Goal: Task Accomplishment & Management: Manage account settings

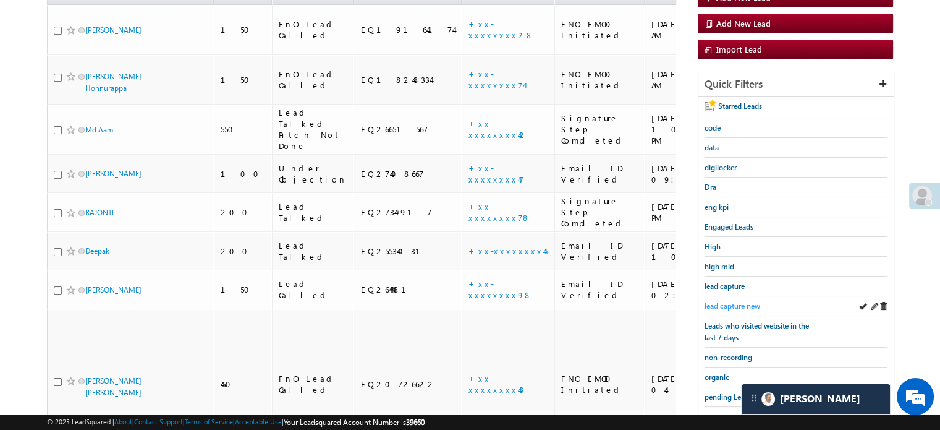
click at [730, 302] on span "lead capture new" at bounding box center [733, 305] width 56 height 9
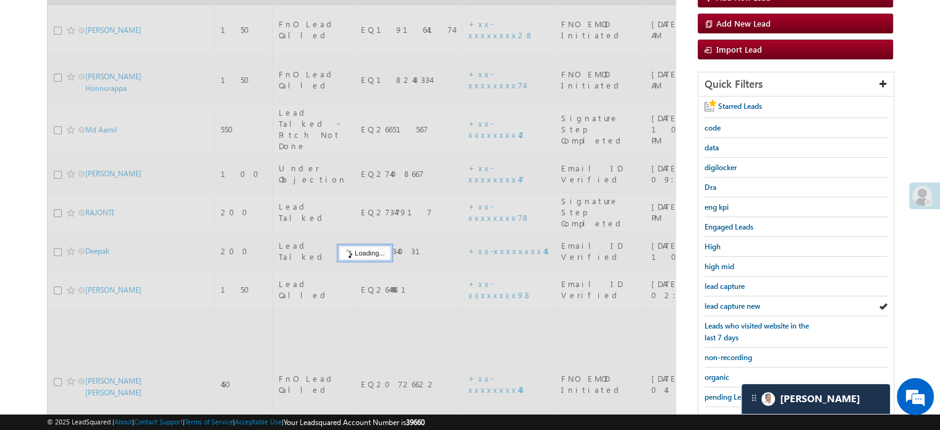
click at [730, 302] on span "lead capture new" at bounding box center [733, 305] width 56 height 9
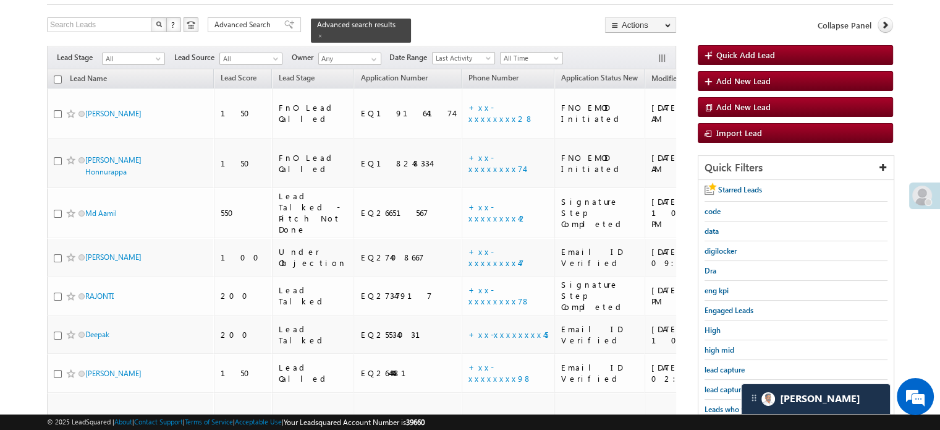
scroll to position [90, 0]
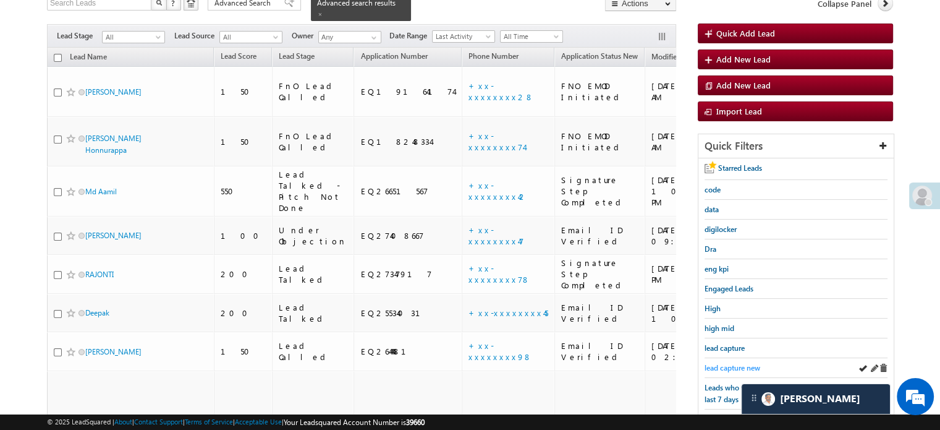
click at [731, 367] on span "lead capture new" at bounding box center [733, 367] width 56 height 9
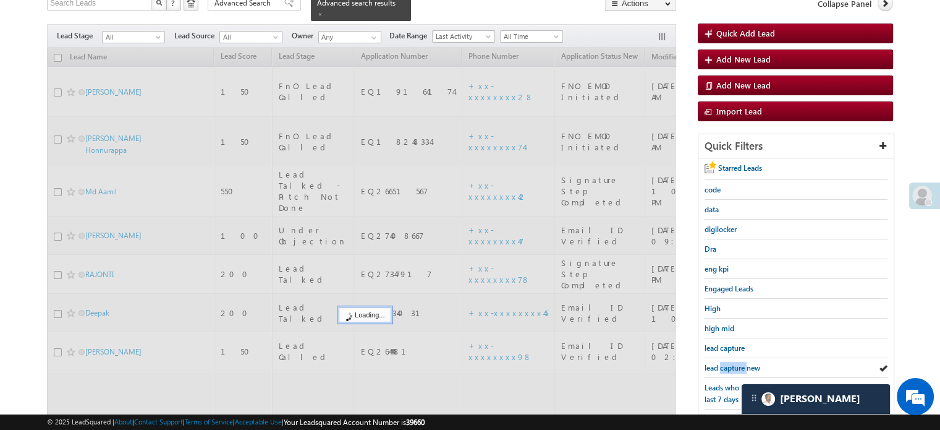
click at [731, 367] on span "lead capture new" at bounding box center [733, 367] width 56 height 9
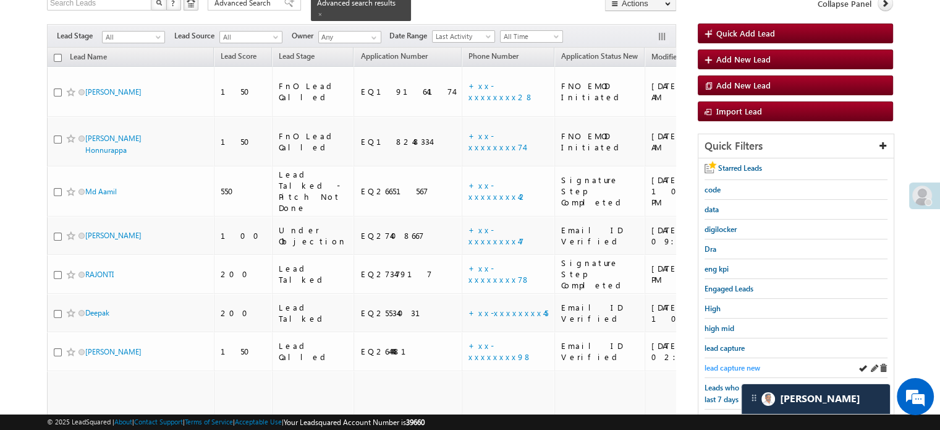
click at [729, 365] on span "lead capture new" at bounding box center [733, 367] width 56 height 9
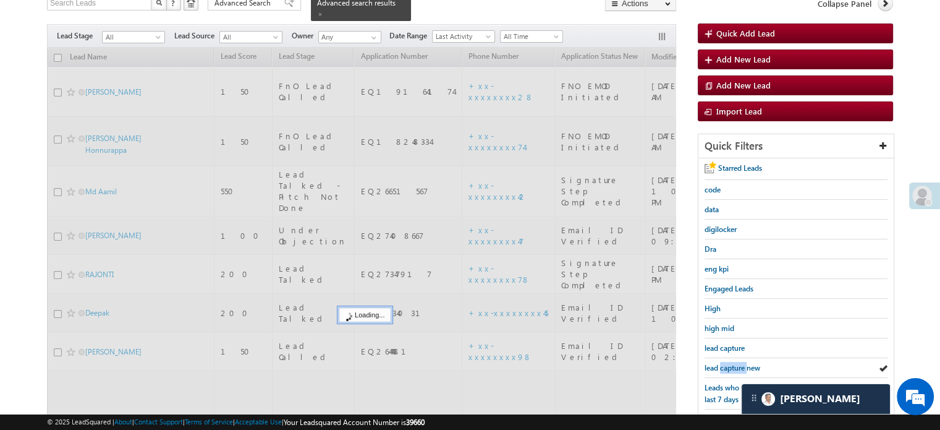
click at [729, 365] on span "lead capture new" at bounding box center [733, 367] width 56 height 9
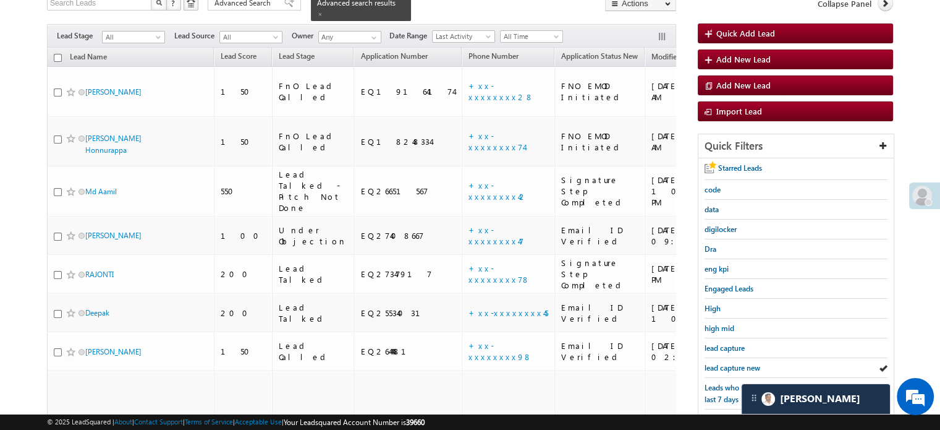
click at [729, 365] on span "lead capture new" at bounding box center [733, 367] width 56 height 9
click at [922, 190] on span at bounding box center [922, 195] width 20 height 20
click at [925, 200] on div at bounding box center [928, 202] width 7 height 7
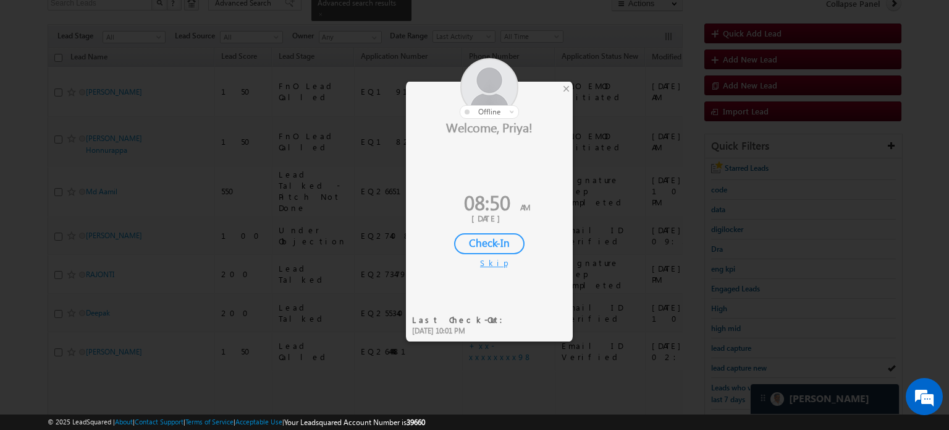
click at [509, 245] on div "Check-In" at bounding box center [489, 243] width 70 height 21
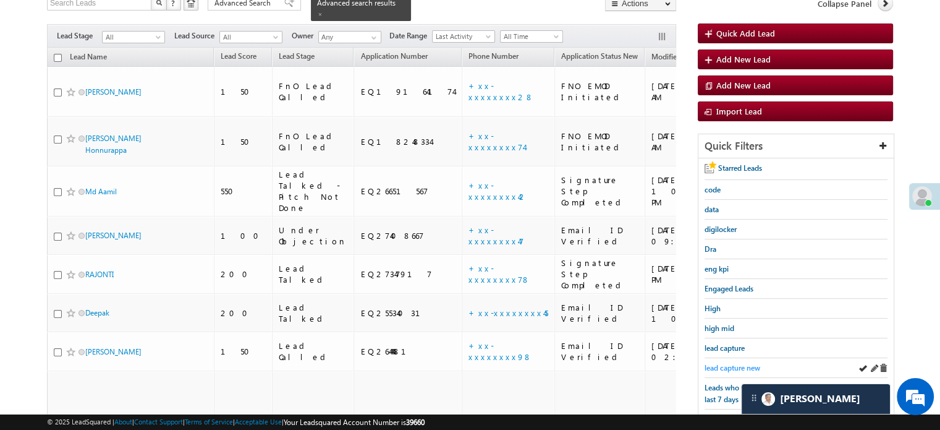
click at [724, 362] on link "lead capture new" at bounding box center [733, 368] width 56 height 12
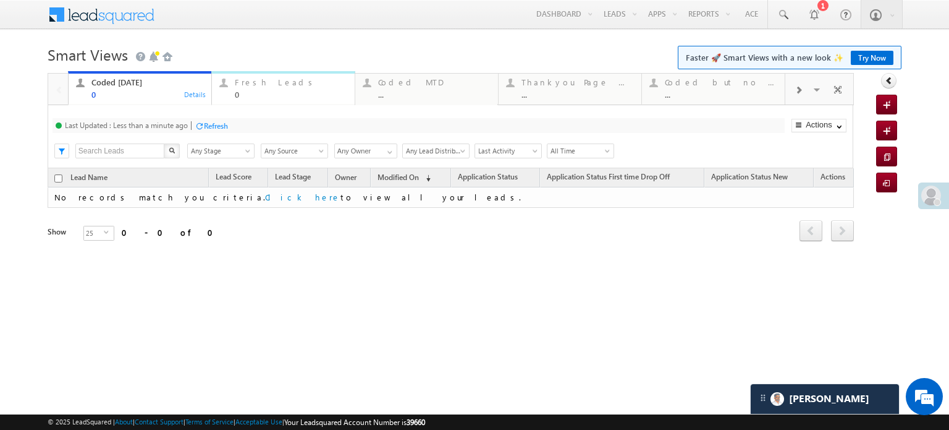
click at [254, 78] on div "Fresh Leads" at bounding box center [291, 82] width 112 height 10
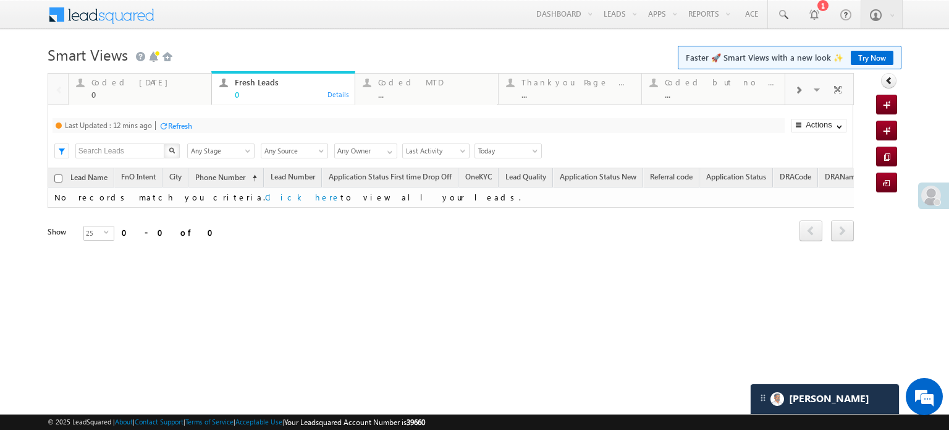
click at [180, 127] on div "Refresh" at bounding box center [180, 125] width 24 height 9
